Goal: Information Seeking & Learning: Learn about a topic

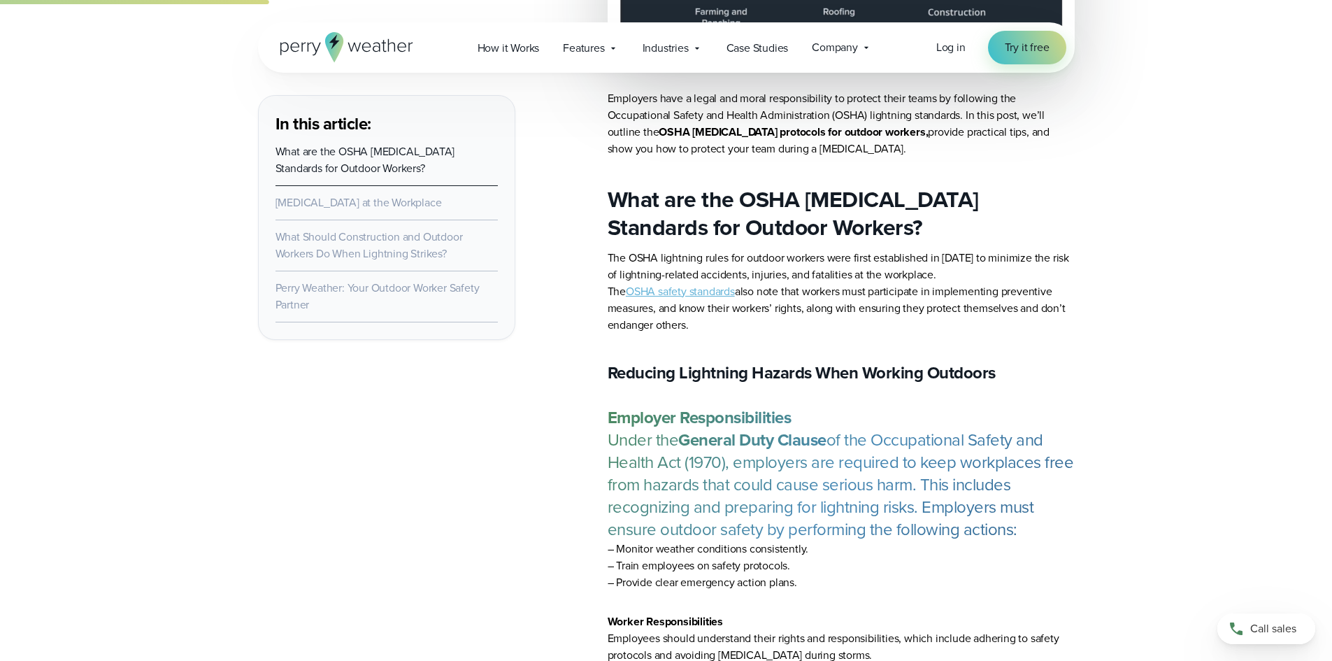
scroll to position [1259, 0]
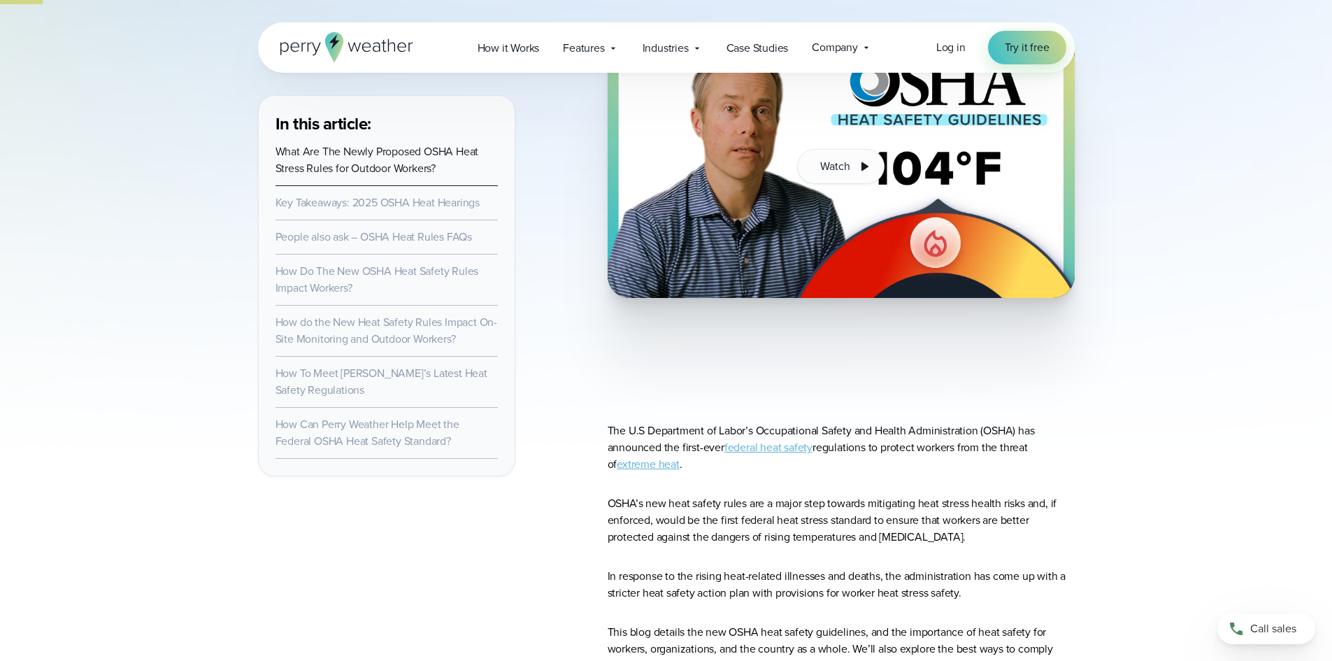
scroll to position [490, 0]
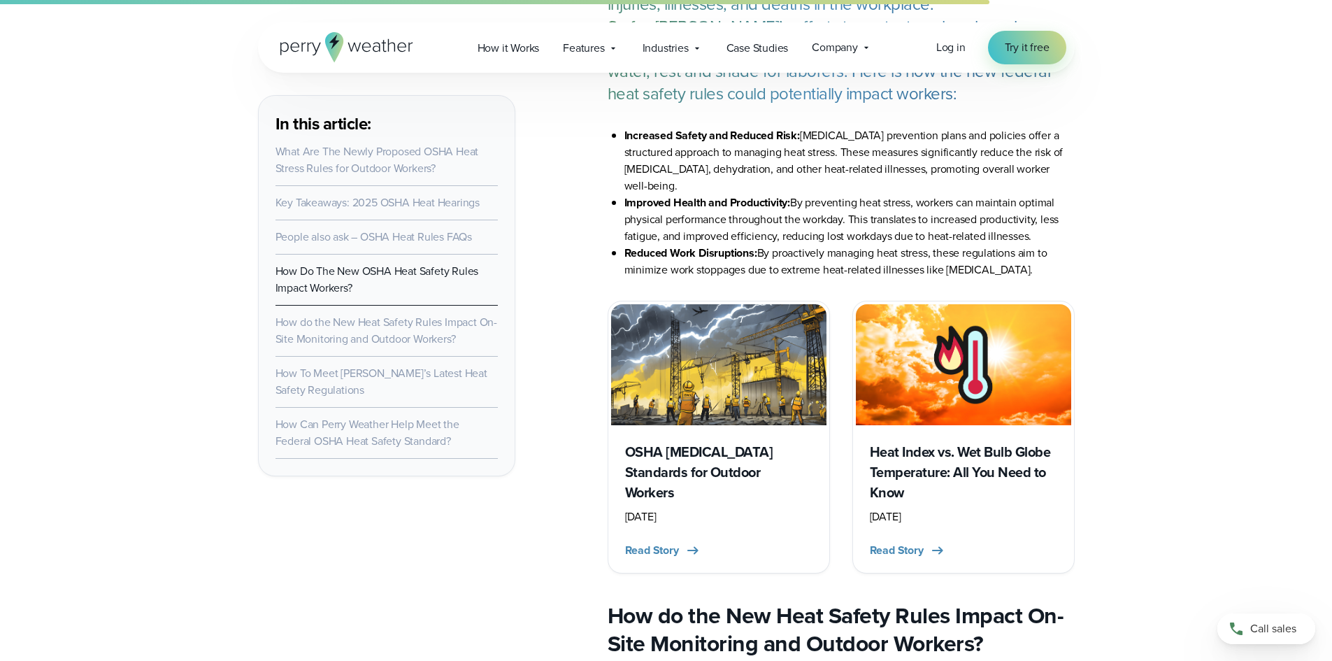
scroll to position [5036, 0]
click at [709, 444] on h3 "OSHA [MEDICAL_DATA] Standards for Outdoor Workers" at bounding box center [718, 471] width 187 height 61
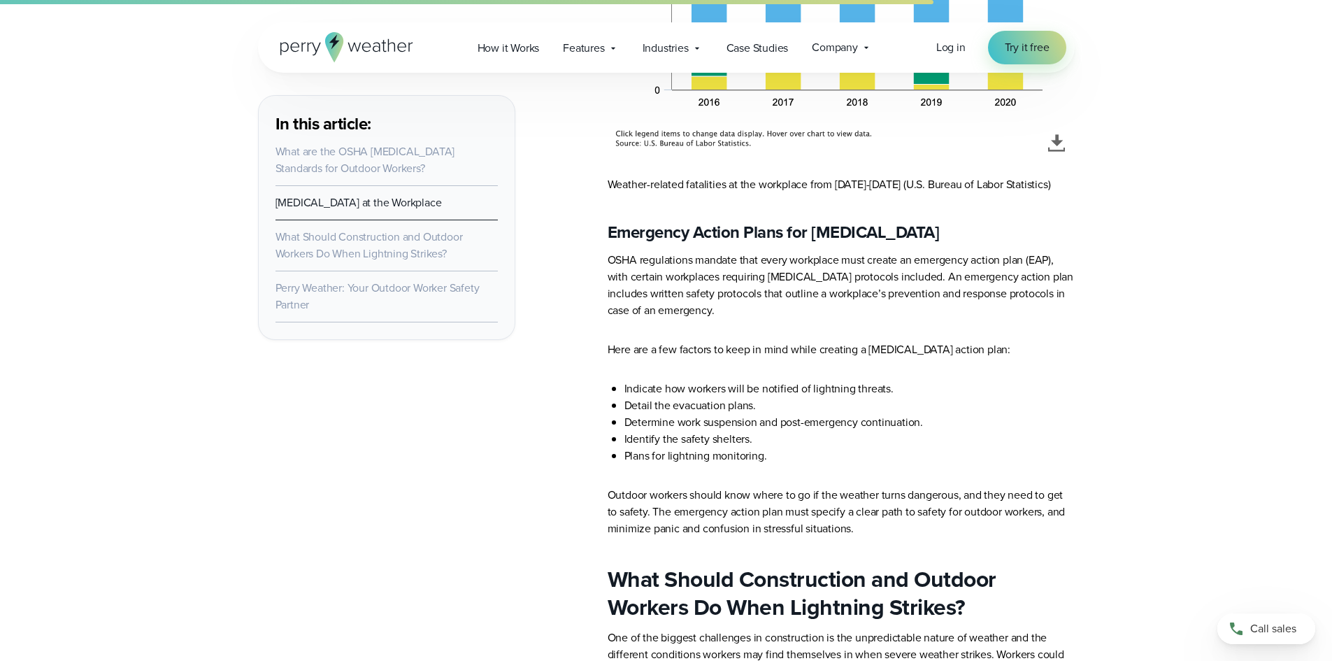
scroll to position [4477, 0]
